Goal: Information Seeking & Learning: Learn about a topic

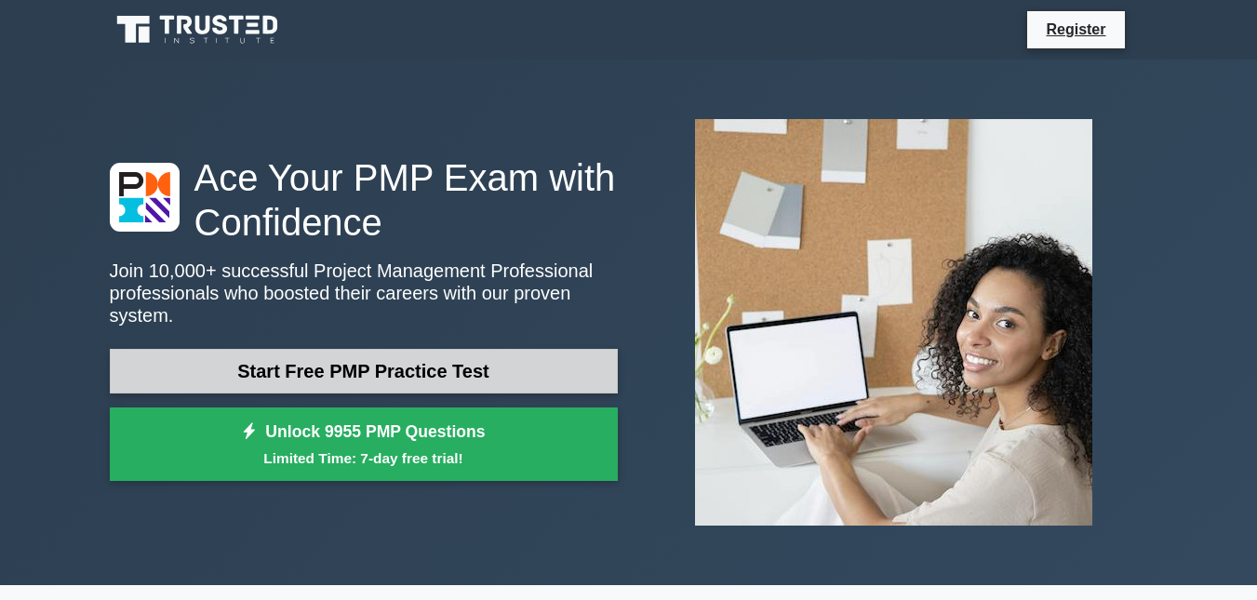
click at [400, 354] on link "Start Free PMP Practice Test" at bounding box center [364, 371] width 508 height 45
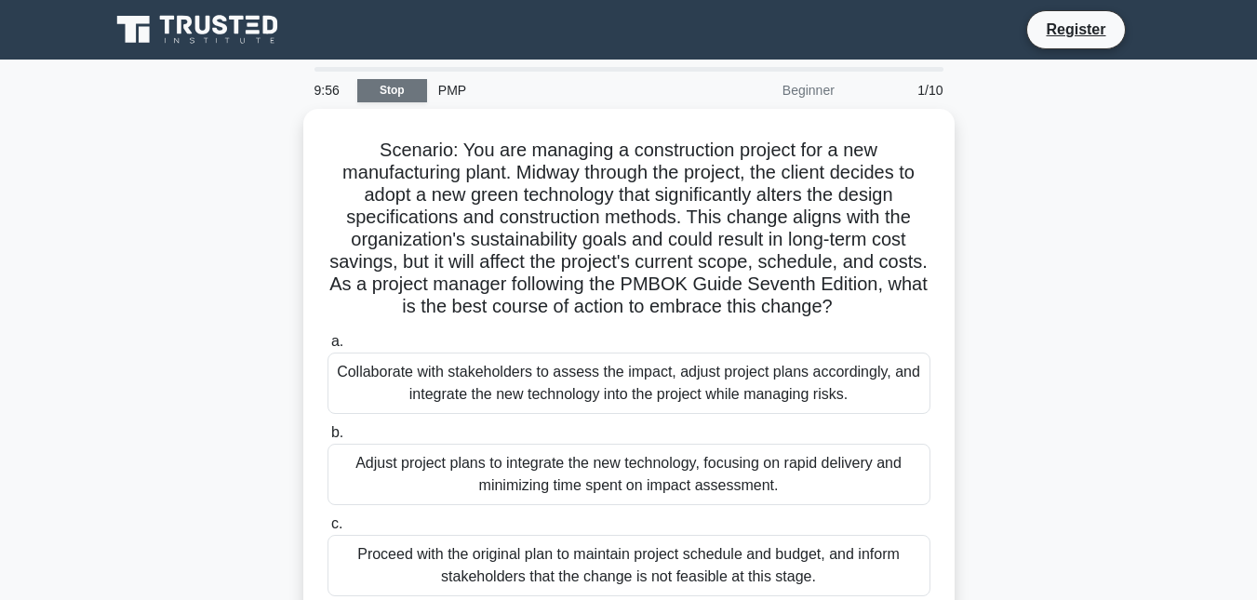
click at [392, 92] on link "Stop" at bounding box center [392, 90] width 70 height 23
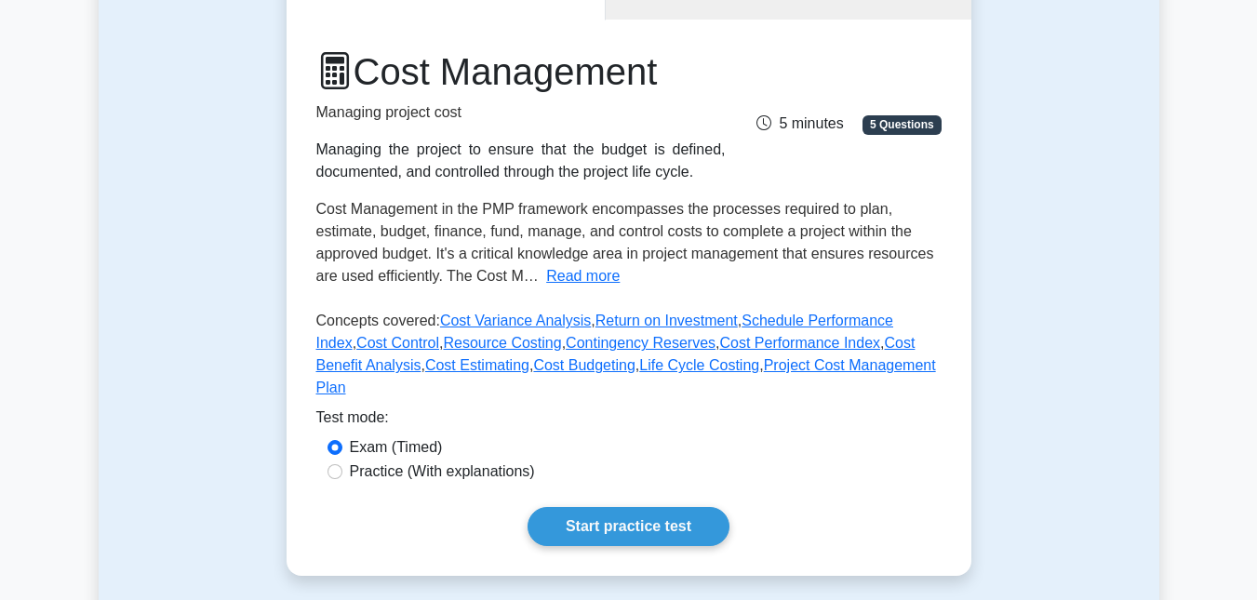
scroll to position [218, 0]
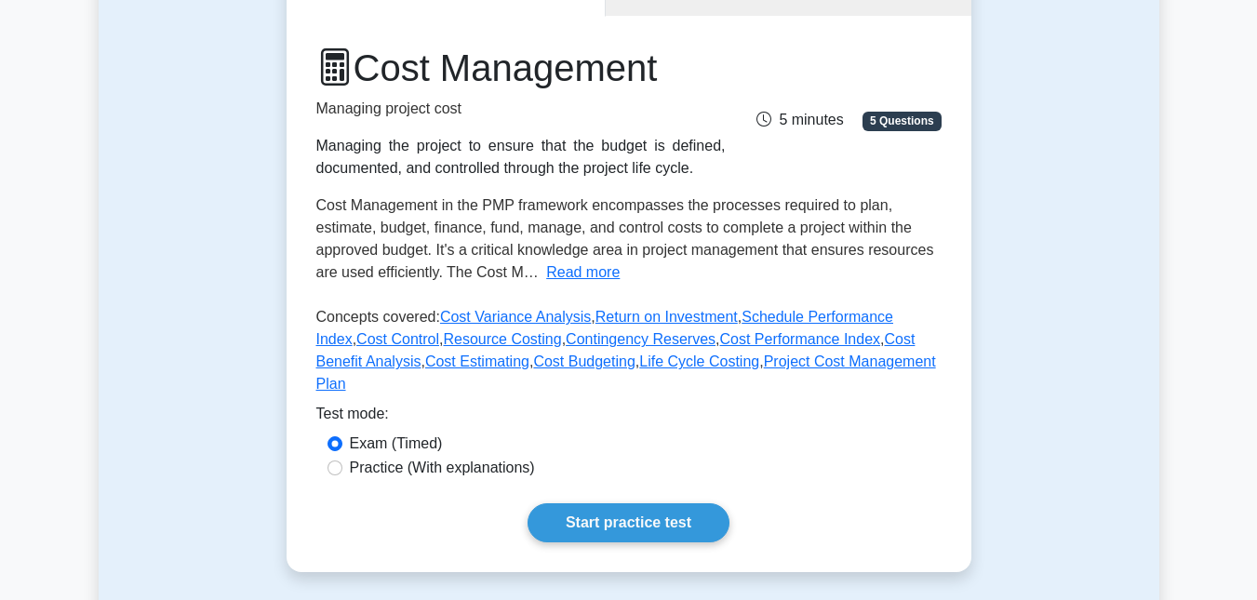
click at [909, 112] on span "5 Questions" at bounding box center [902, 121] width 78 height 19
click at [898, 121] on span "5 Questions" at bounding box center [902, 121] width 78 height 19
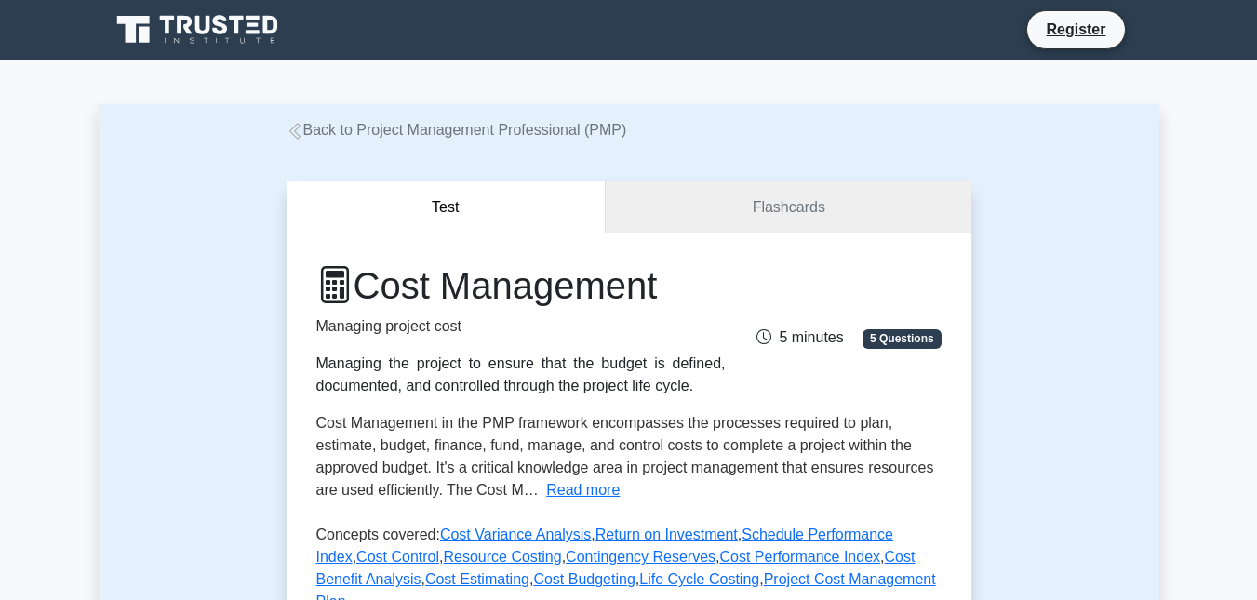
click at [432, 212] on button "Test" at bounding box center [447, 207] width 320 height 53
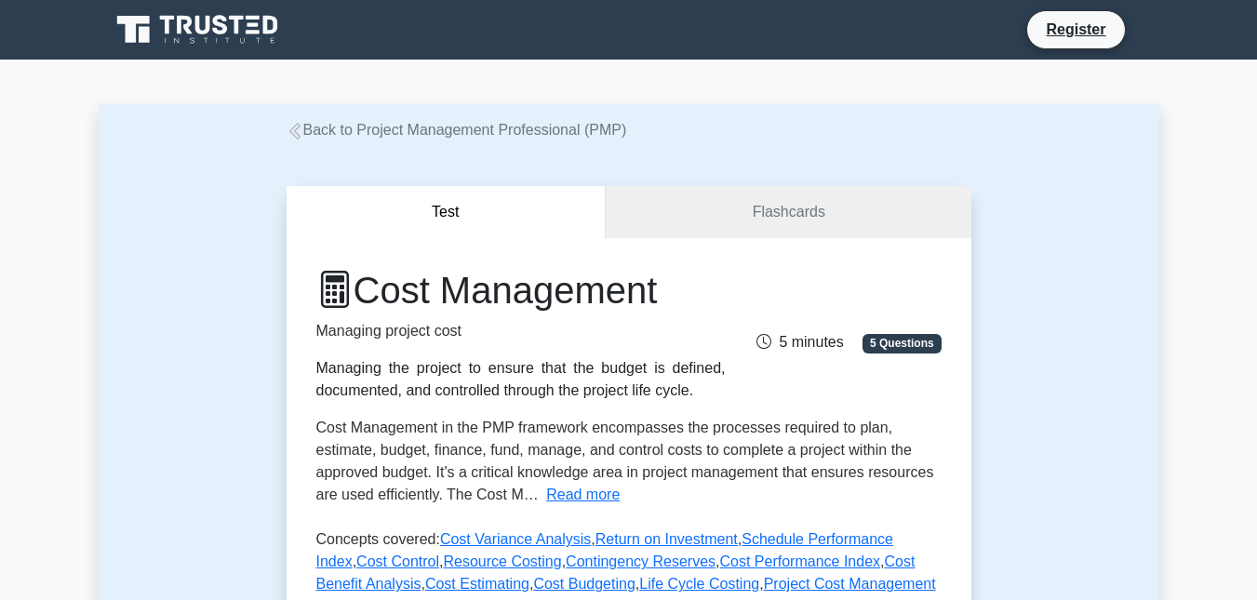
click at [297, 128] on icon at bounding box center [295, 131] width 17 height 17
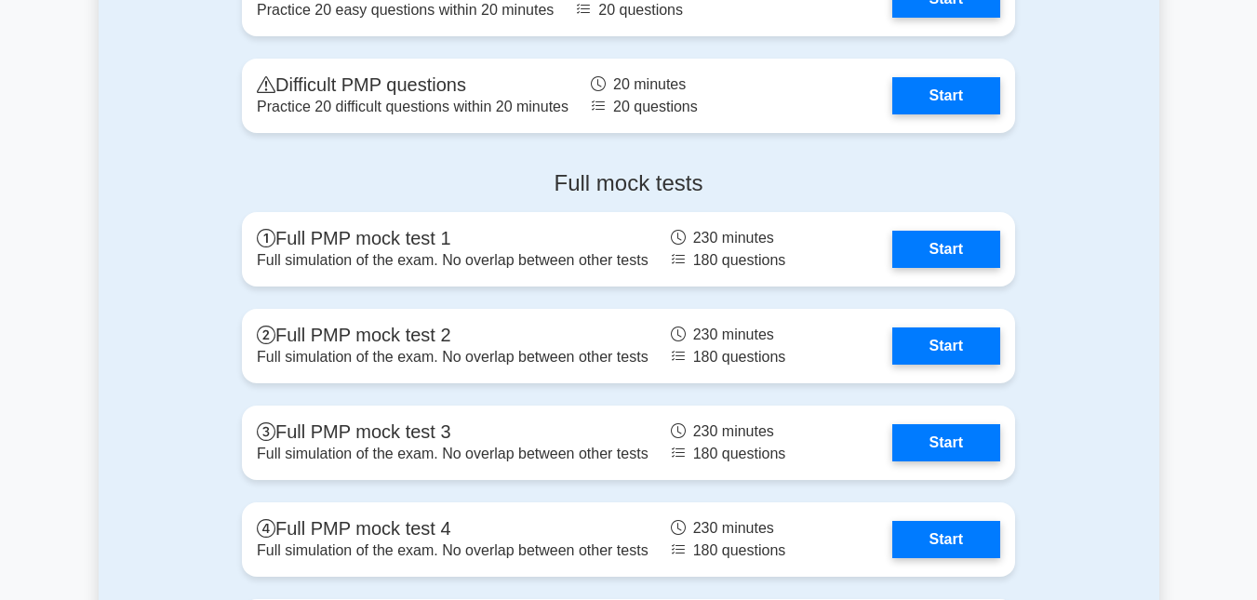
scroll to position [5291, 0]
